Goal: Transaction & Acquisition: Purchase product/service

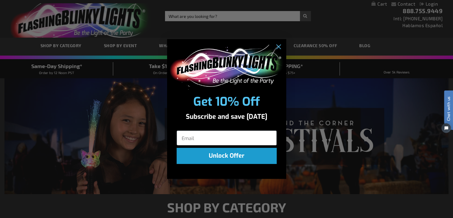
click at [176, 45] on div "POPUP Form" at bounding box center [226, 66] width 119 height 54
click at [278, 47] on icon "Close dialog" at bounding box center [278, 47] width 4 height 4
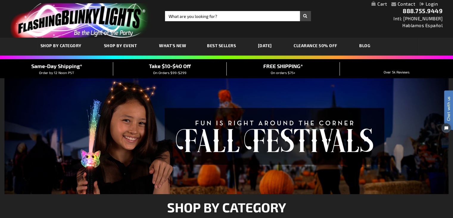
click at [162, 46] on span "What's New" at bounding box center [172, 45] width 27 height 5
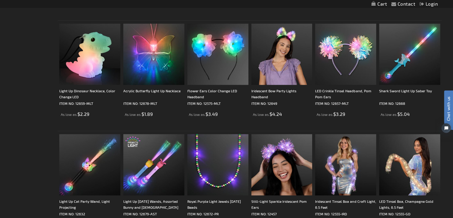
scroll to position [596, 0]
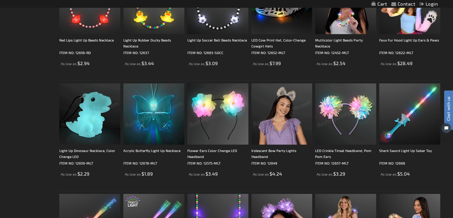
click at [142, 123] on img at bounding box center [153, 113] width 61 height 61
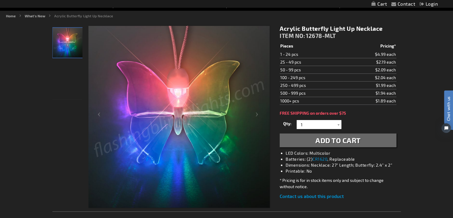
scroll to position [60, 0]
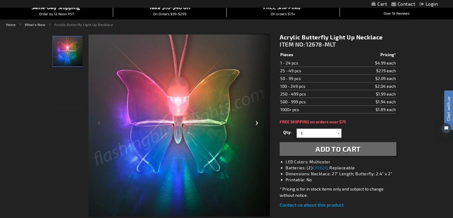
click at [258, 126] on div "Next" at bounding box center [258, 125] width 24 height 183
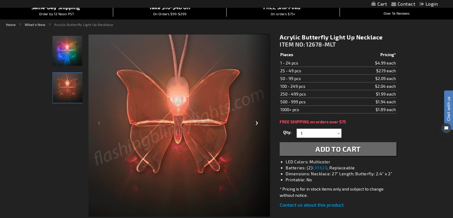
click at [261, 123] on div "Next" at bounding box center [258, 125] width 24 height 183
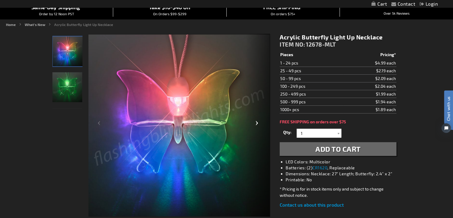
click at [260, 122] on div "Next" at bounding box center [258, 125] width 24 height 183
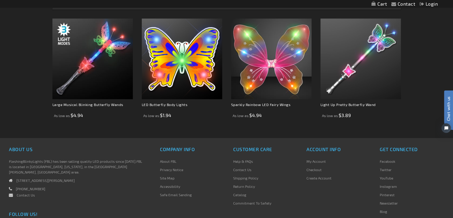
scroll to position [388, 0]
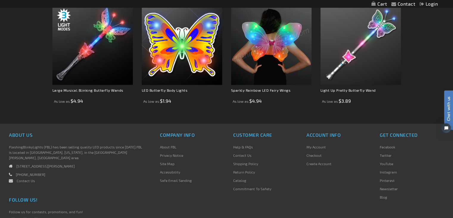
click at [262, 72] on img at bounding box center [271, 44] width 80 height 80
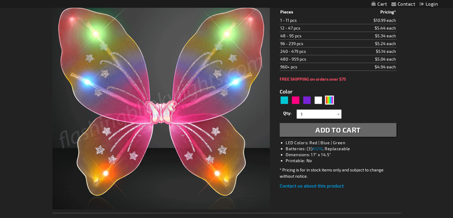
scroll to position [89, 0]
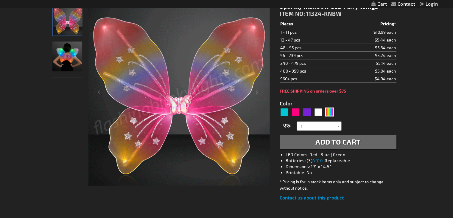
click at [66, 58] on img "Model displaying the Sparkly Rainbow LED Fairy Wings" at bounding box center [67, 56] width 30 height 30
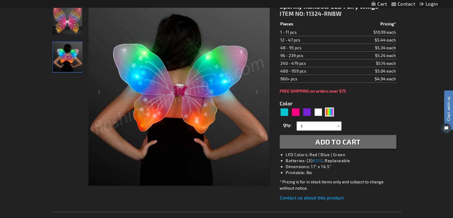
click at [334, 142] on span "Add to Cart" at bounding box center [338, 141] width 45 height 9
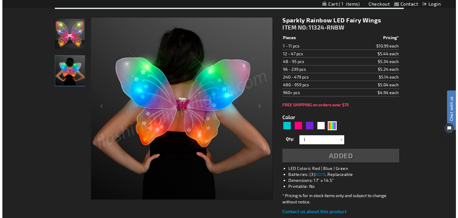
scroll to position [103, 0]
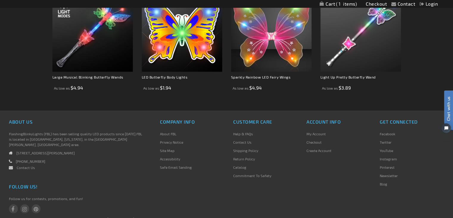
scroll to position [388, 0]
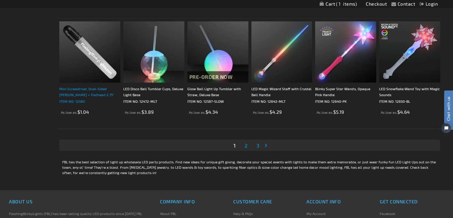
scroll to position [1103, 0]
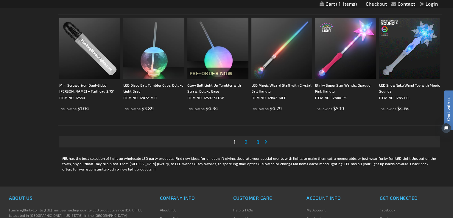
click at [248, 140] on link "Page 2" at bounding box center [246, 141] width 5 height 9
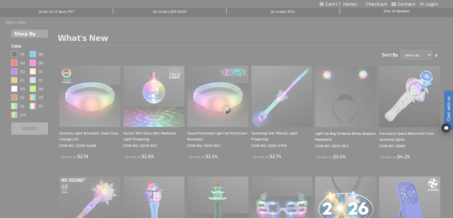
scroll to position [0, 0]
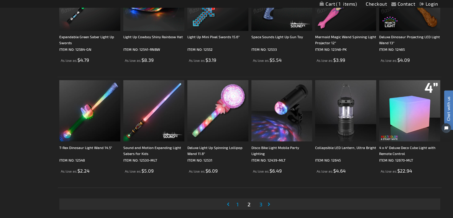
scroll to position [1043, 0]
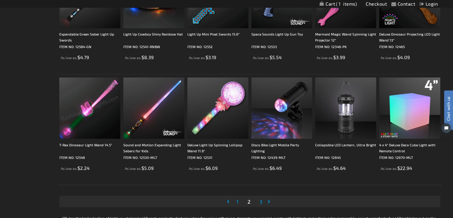
click at [262, 200] on span "3" at bounding box center [261, 201] width 3 height 7
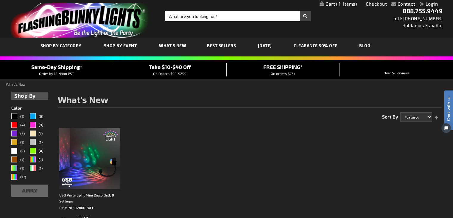
click at [215, 45] on span "Best Sellers" at bounding box center [221, 45] width 29 height 5
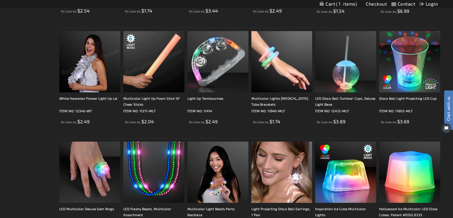
scroll to position [268, 0]
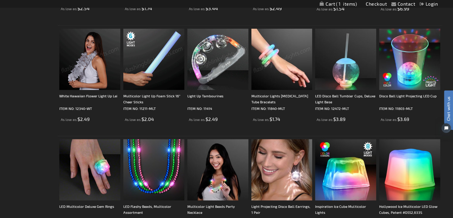
click at [267, 55] on img at bounding box center [282, 59] width 61 height 61
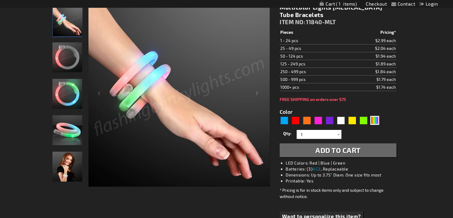
click at [66, 133] on img "Multicolor Lights Flashing Tube Bracelets" at bounding box center [67, 130] width 30 height 30
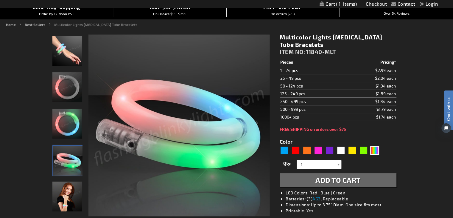
scroll to position [89, 0]
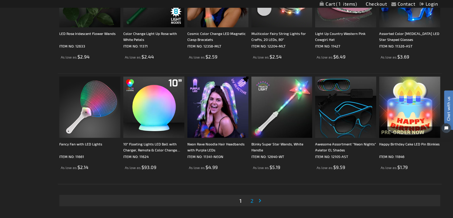
scroll to position [1133, 0]
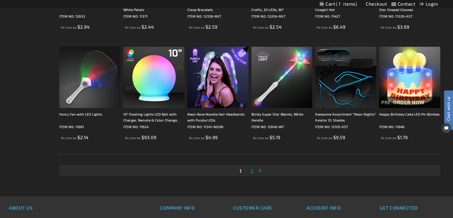
click at [251, 170] on span "2" at bounding box center [252, 170] width 3 height 7
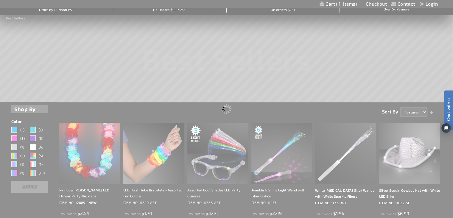
scroll to position [0, 0]
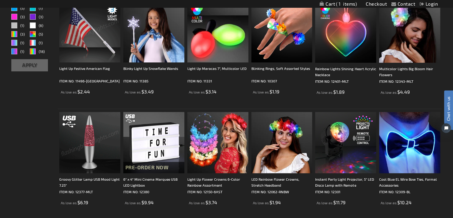
scroll to position [179, 0]
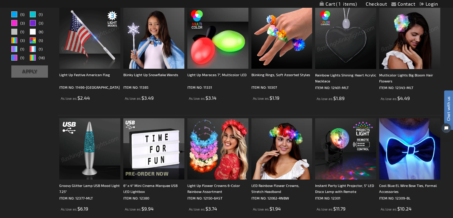
click at [401, 31] on img at bounding box center [410, 38] width 61 height 61
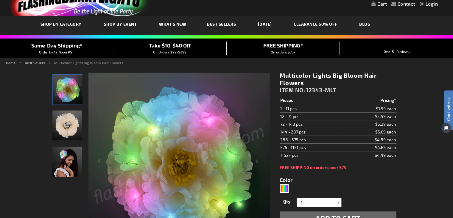
scroll to position [30, 0]
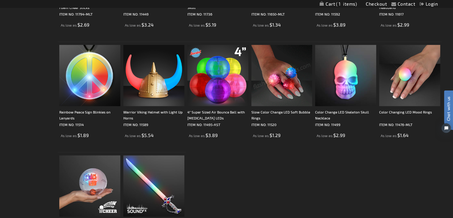
scroll to position [924, 0]
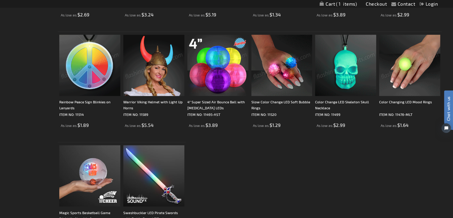
click at [408, 83] on img at bounding box center [410, 65] width 61 height 61
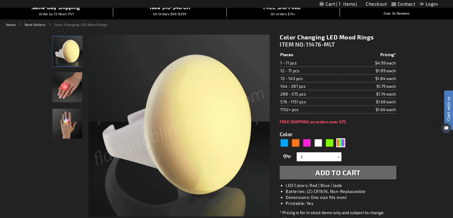
click at [61, 126] on img "Hand model displaying Color Changing LED Light Up Mood Rings" at bounding box center [67, 124] width 30 height 30
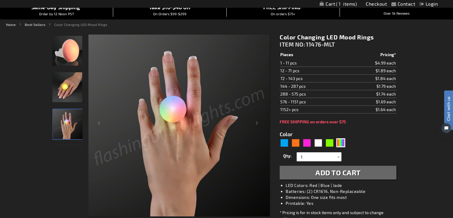
click at [318, 173] on span "Add to Cart" at bounding box center [338, 172] width 45 height 9
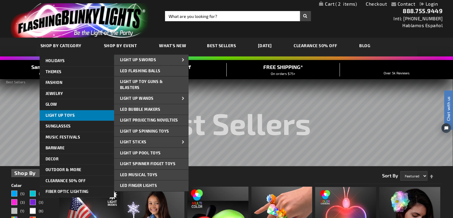
click at [69, 117] on link "Light Up Toys" at bounding box center [77, 115] width 75 height 11
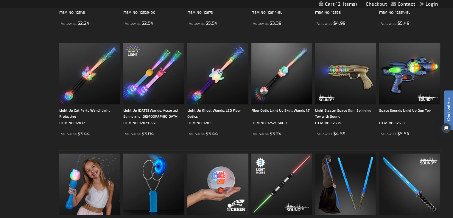
scroll to position [804, 0]
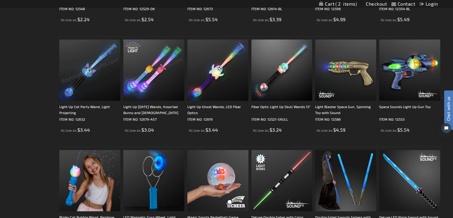
click at [79, 83] on img at bounding box center [89, 69] width 61 height 61
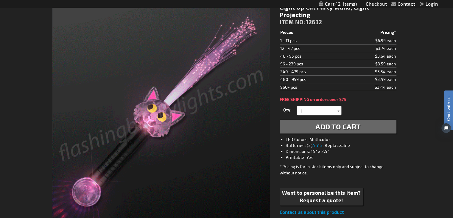
click at [314, 126] on button "Add to Cart" at bounding box center [338, 127] width 117 height 14
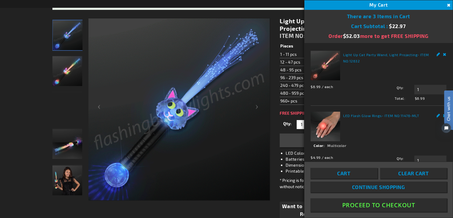
scroll to position [103, 0]
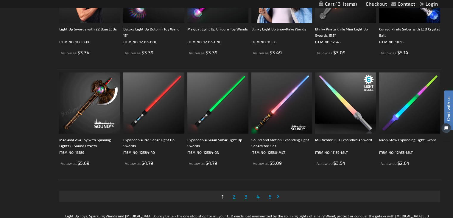
scroll to position [1132, 0]
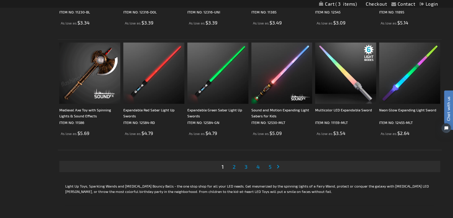
click at [234, 163] on span "2" at bounding box center [234, 166] width 3 height 7
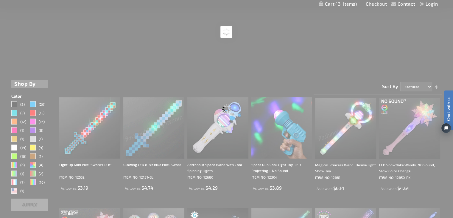
scroll to position [0, 0]
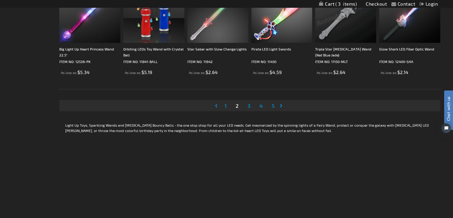
scroll to position [1163, 0]
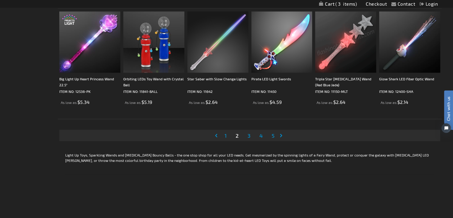
click at [250, 134] on span "3" at bounding box center [249, 135] width 3 height 7
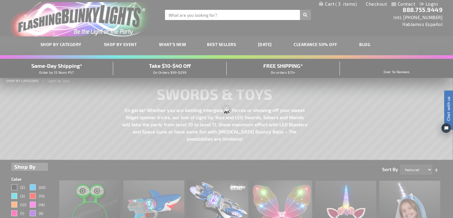
scroll to position [0, 0]
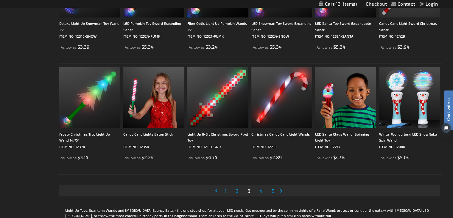
scroll to position [1163, 0]
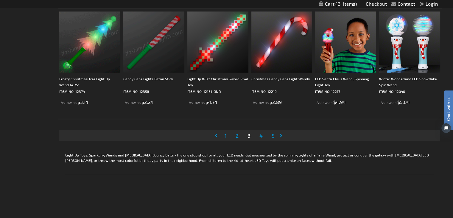
click at [262, 136] on span "4" at bounding box center [261, 135] width 3 height 7
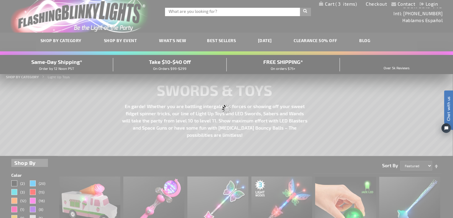
scroll to position [0, 0]
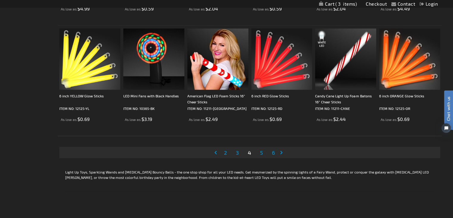
scroll to position [1192, 0]
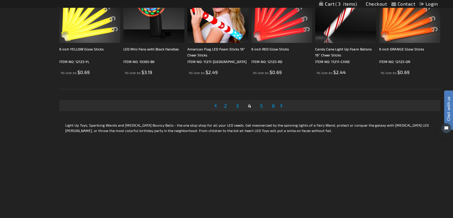
click at [263, 105] on span "5" at bounding box center [261, 105] width 3 height 7
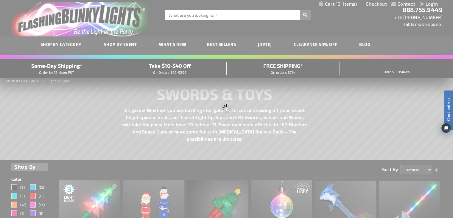
scroll to position [0, 0]
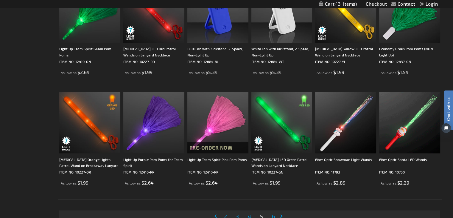
scroll to position [1103, 0]
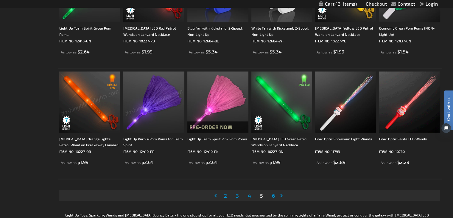
click at [273, 196] on span "6" at bounding box center [273, 195] width 3 height 7
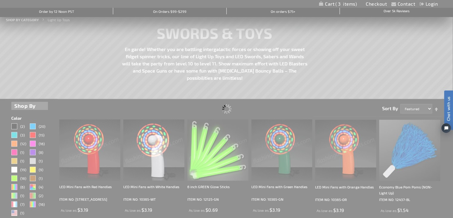
scroll to position [0, 0]
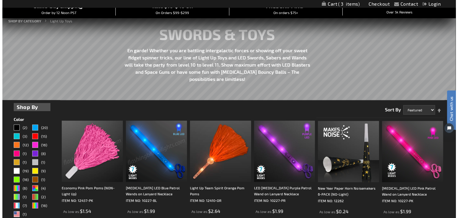
scroll to position [30, 0]
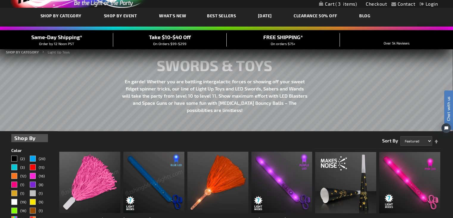
click at [336, 2] on span "3" at bounding box center [346, 3] width 21 height 5
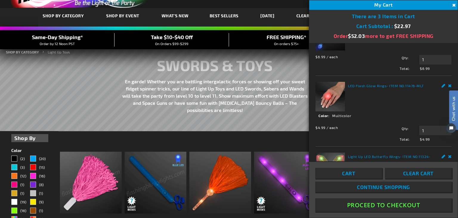
scroll to position [60, 0]
